Goal: Task Accomplishment & Management: Use online tool/utility

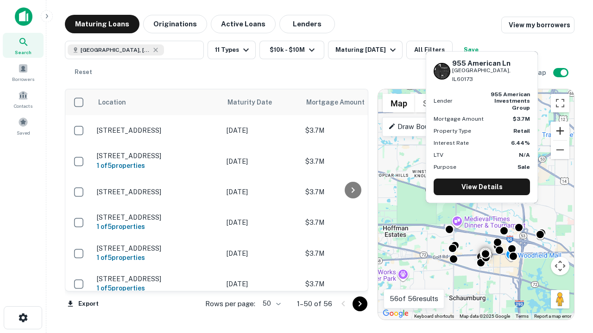
click at [560, 131] on button "Zoom in" at bounding box center [559, 131] width 19 height 19
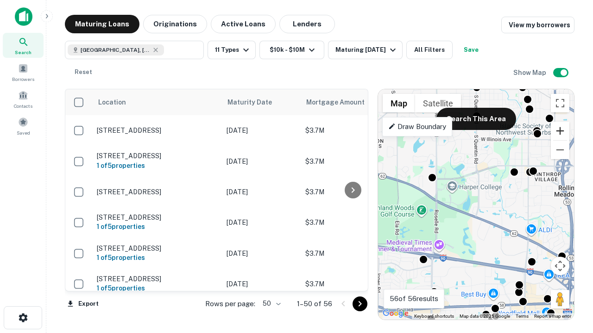
click at [560, 131] on button "Zoom in" at bounding box center [559, 131] width 19 height 19
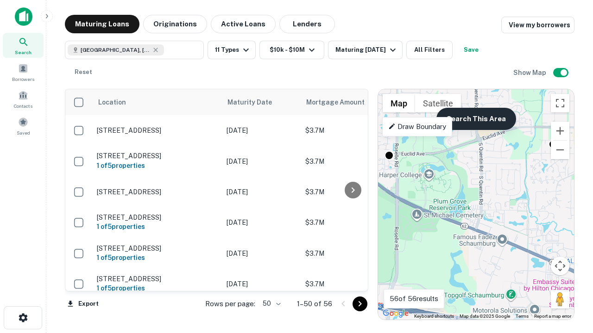
click at [475, 119] on button "Search This Area" at bounding box center [476, 119] width 80 height 22
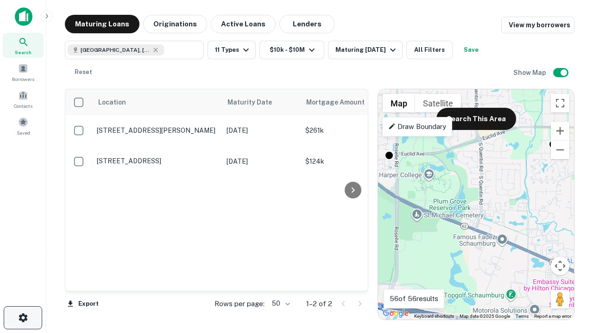
click at [23, 318] on icon "button" at bounding box center [23, 317] width 11 height 11
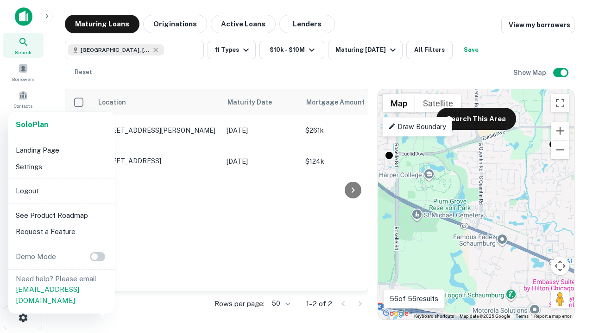
click at [61, 191] on li "Logout" at bounding box center [61, 191] width 99 height 17
